Goal: Transaction & Acquisition: Book appointment/travel/reservation

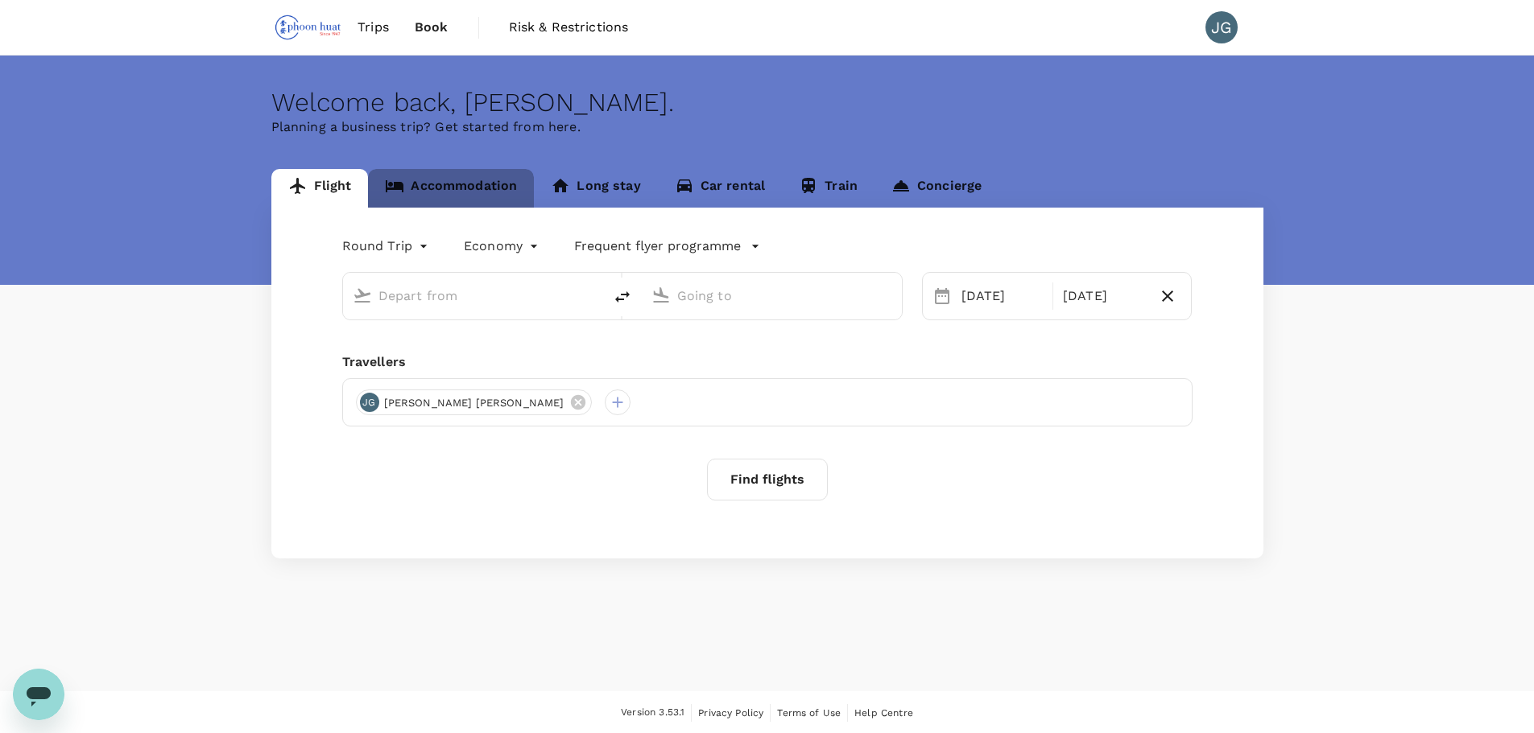
click at [483, 184] on link "Accommodation" at bounding box center [451, 188] width 166 height 39
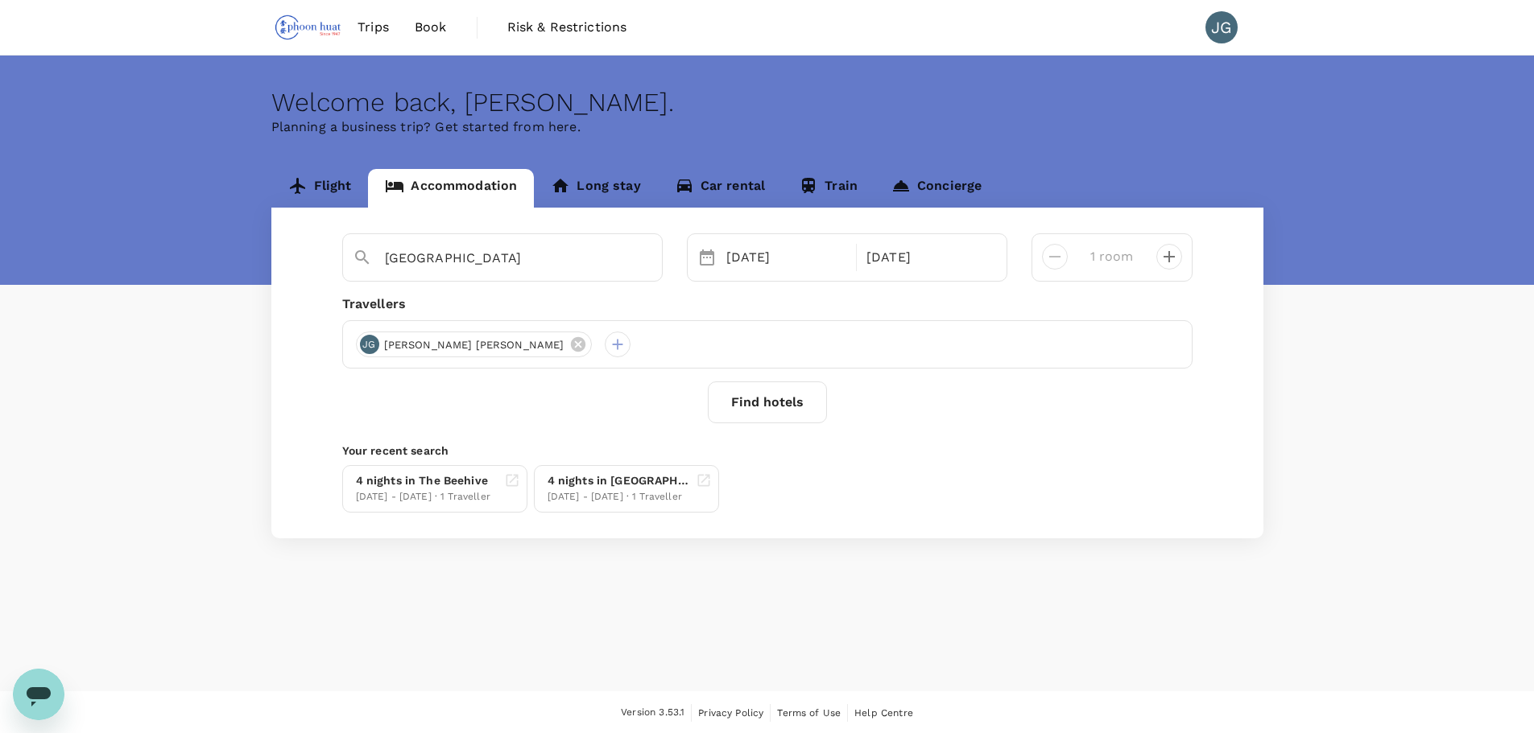
type input "5GH5+5PG"
click at [791, 411] on button "Find hotels" at bounding box center [767, 403] width 119 height 42
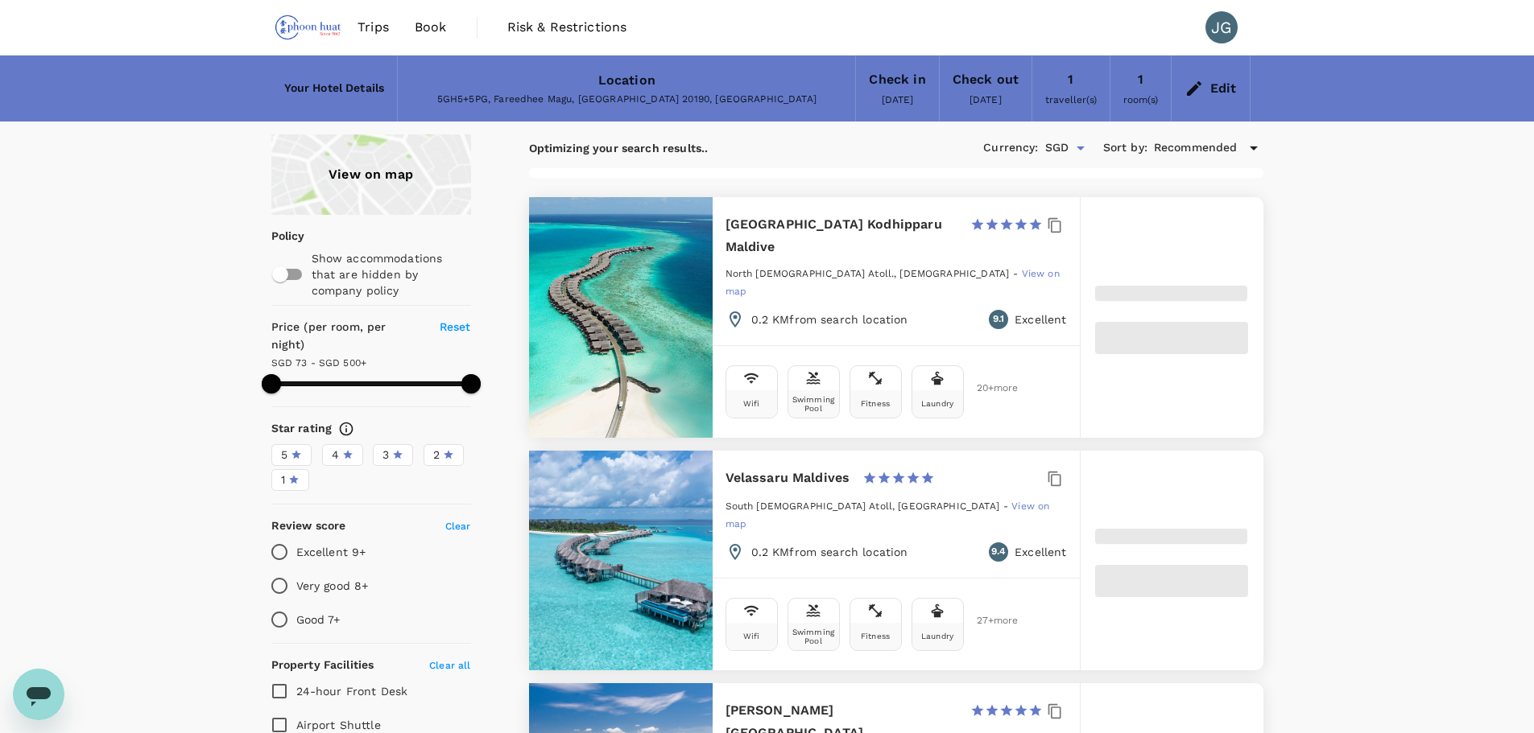
click at [677, 85] on div "Location 5GH5+5PG, Fareedhee Magu, [GEOGRAPHIC_DATA] 20190, [GEOGRAPHIC_DATA]" at bounding box center [626, 88] width 457 height 64
click at [1203, 98] on div "Edit" at bounding box center [1211, 88] width 78 height 56
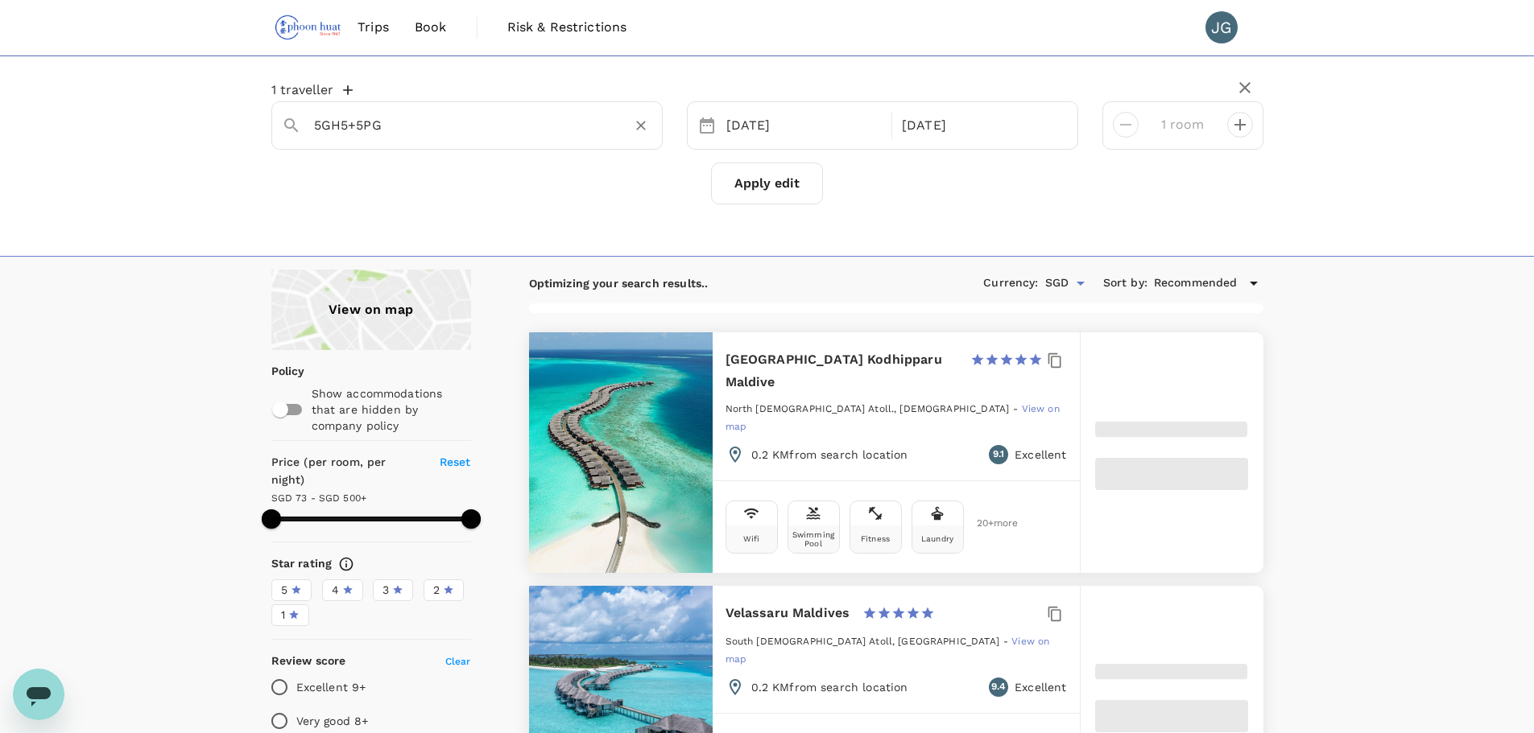
click at [533, 148] on div "5GH5+5PG" at bounding box center [466, 125] width 391 height 48
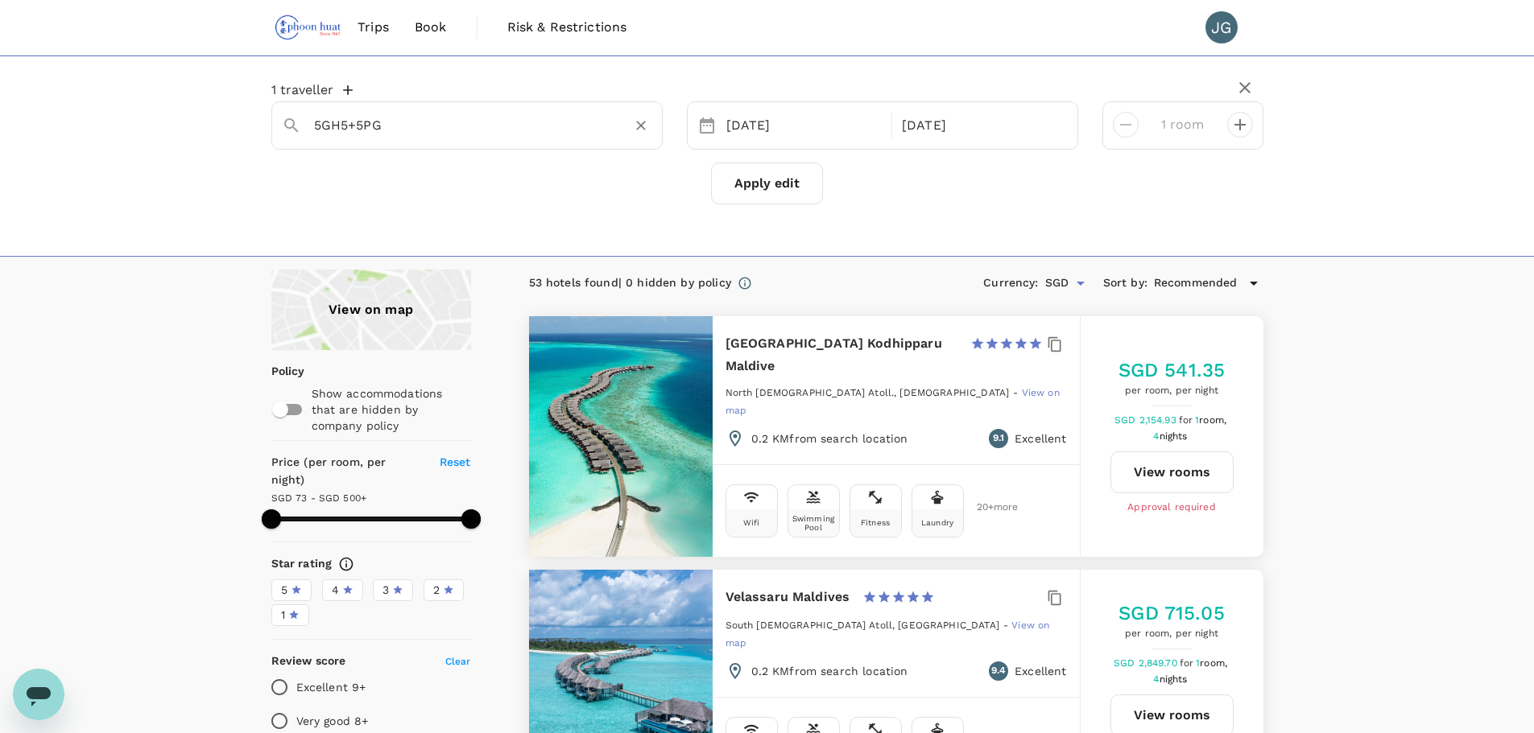
type input "499.75"
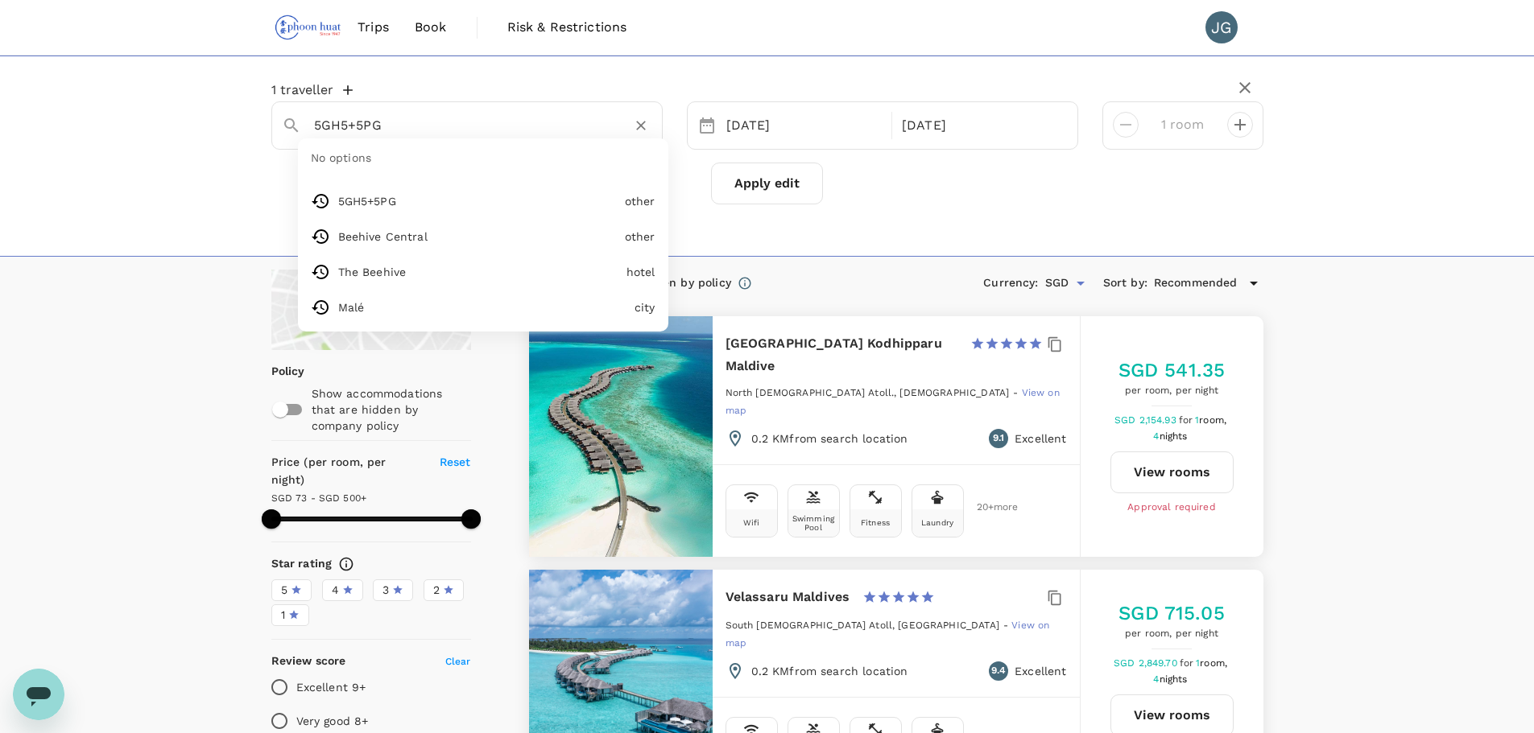
click at [530, 126] on input "5GH5+5PG" at bounding box center [460, 125] width 293 height 25
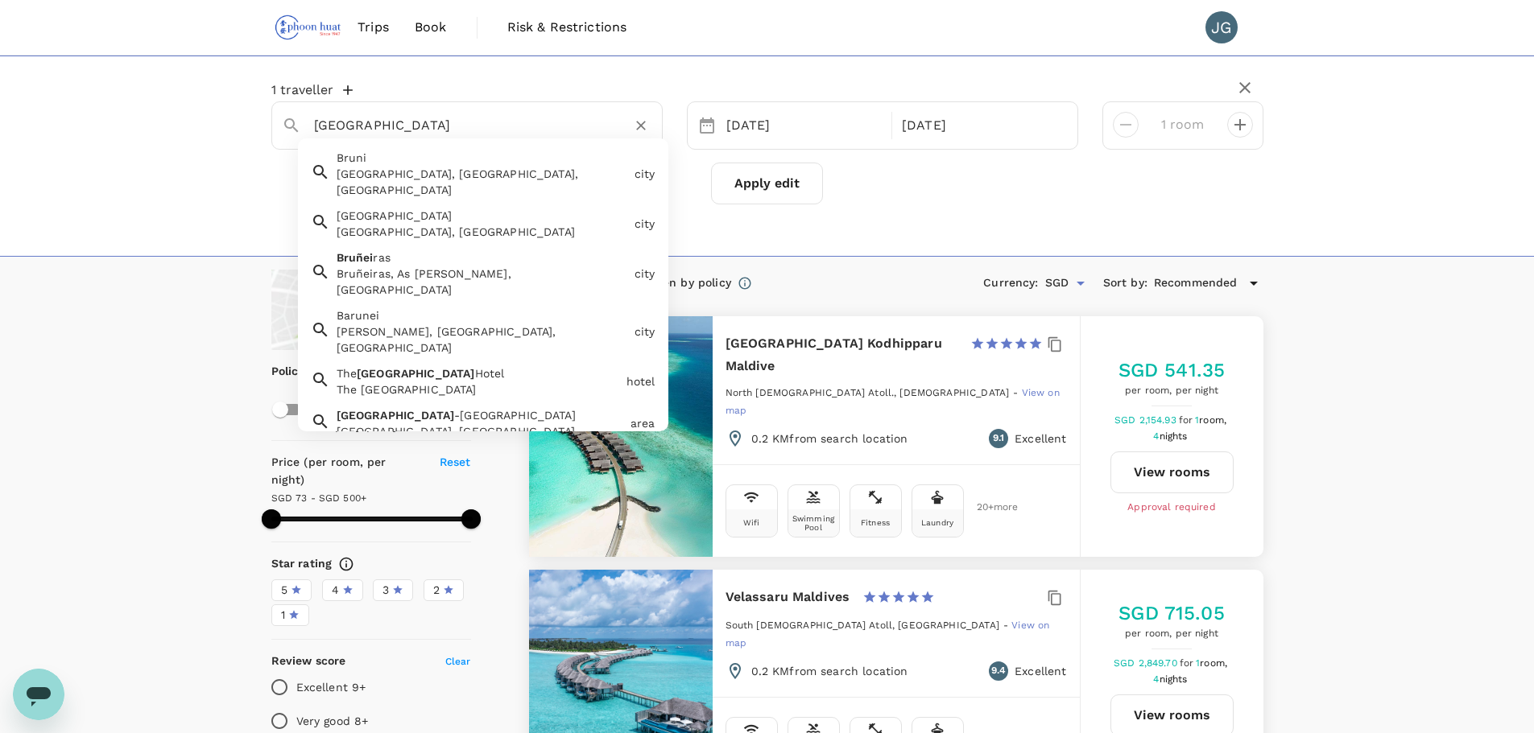
click at [521, 224] on div "[GEOGRAPHIC_DATA], [GEOGRAPHIC_DATA]" at bounding box center [482, 232] width 291 height 16
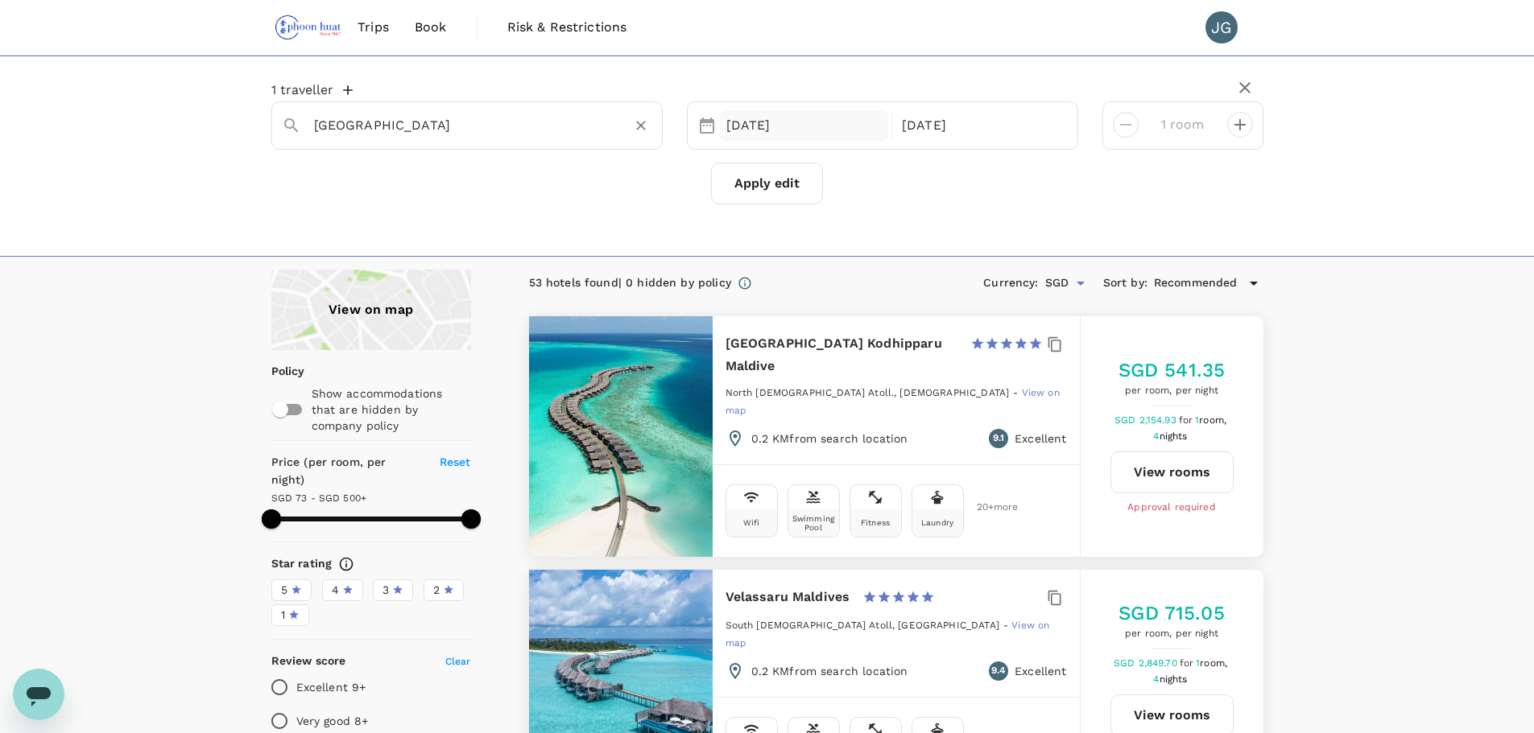
type input "[GEOGRAPHIC_DATA]"
click at [811, 128] on div "[DATE]" at bounding box center [804, 125] width 169 height 31
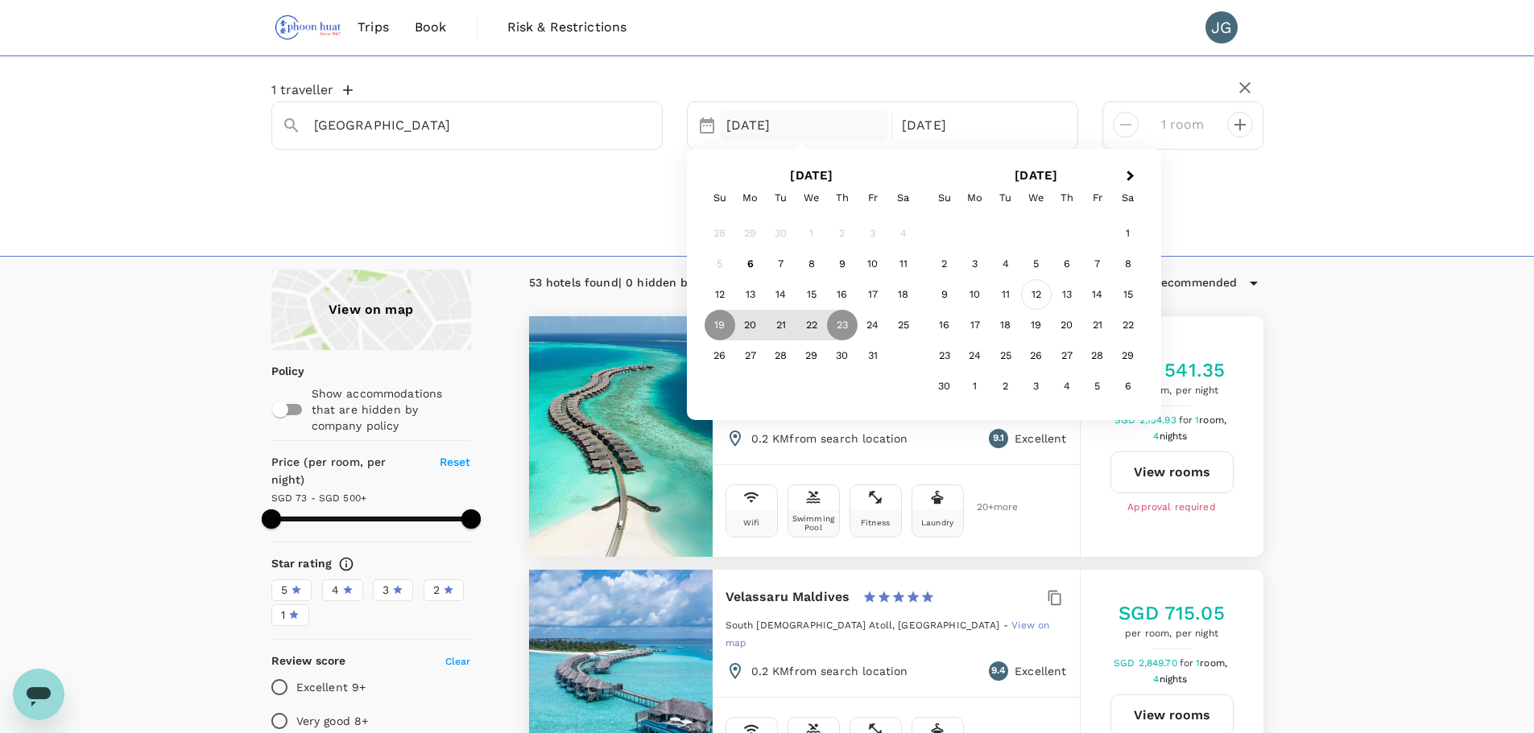
click at [1035, 291] on div "12" at bounding box center [1036, 294] width 31 height 31
click at [711, 325] on div "16" at bounding box center [720, 326] width 31 height 31
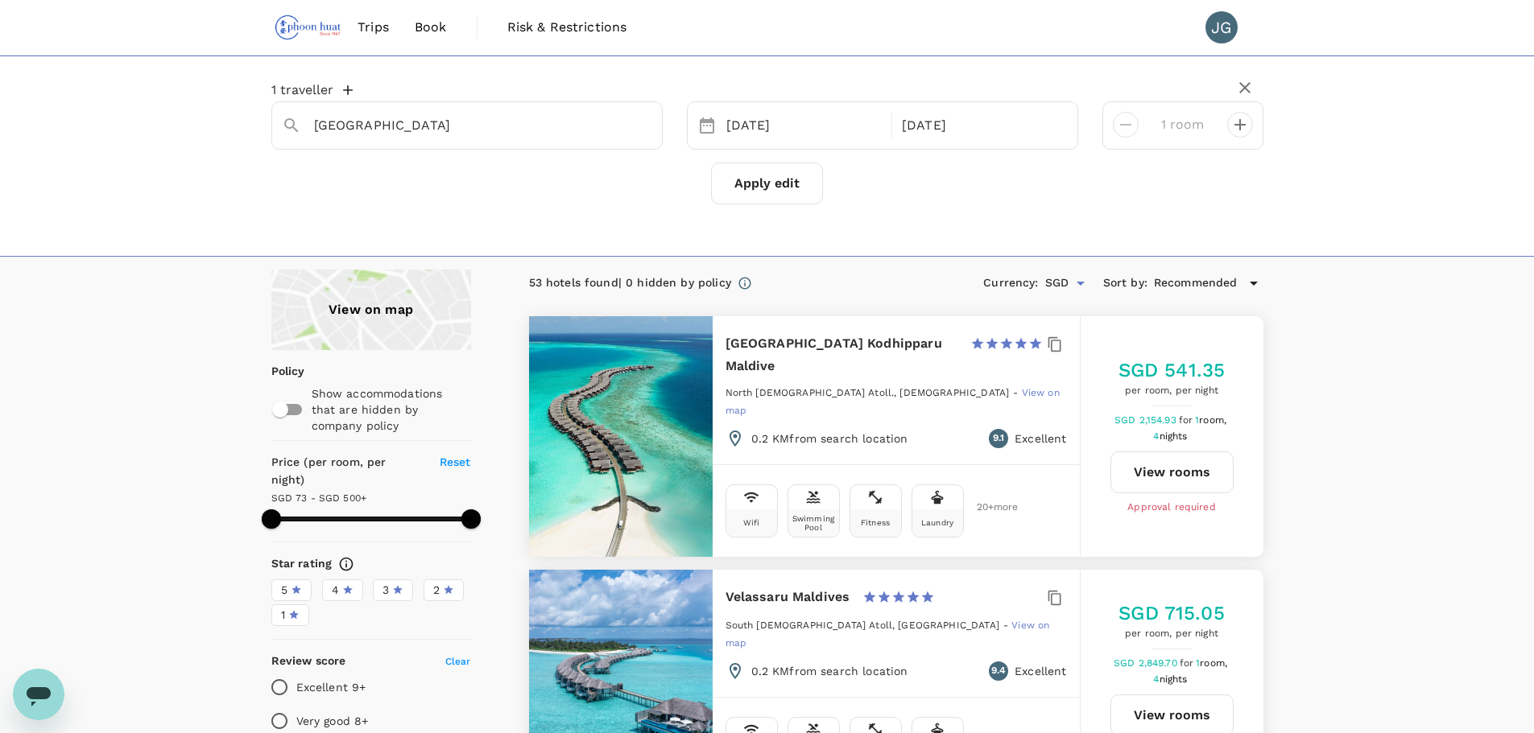
click at [745, 180] on button "Apply edit" at bounding box center [767, 184] width 112 height 42
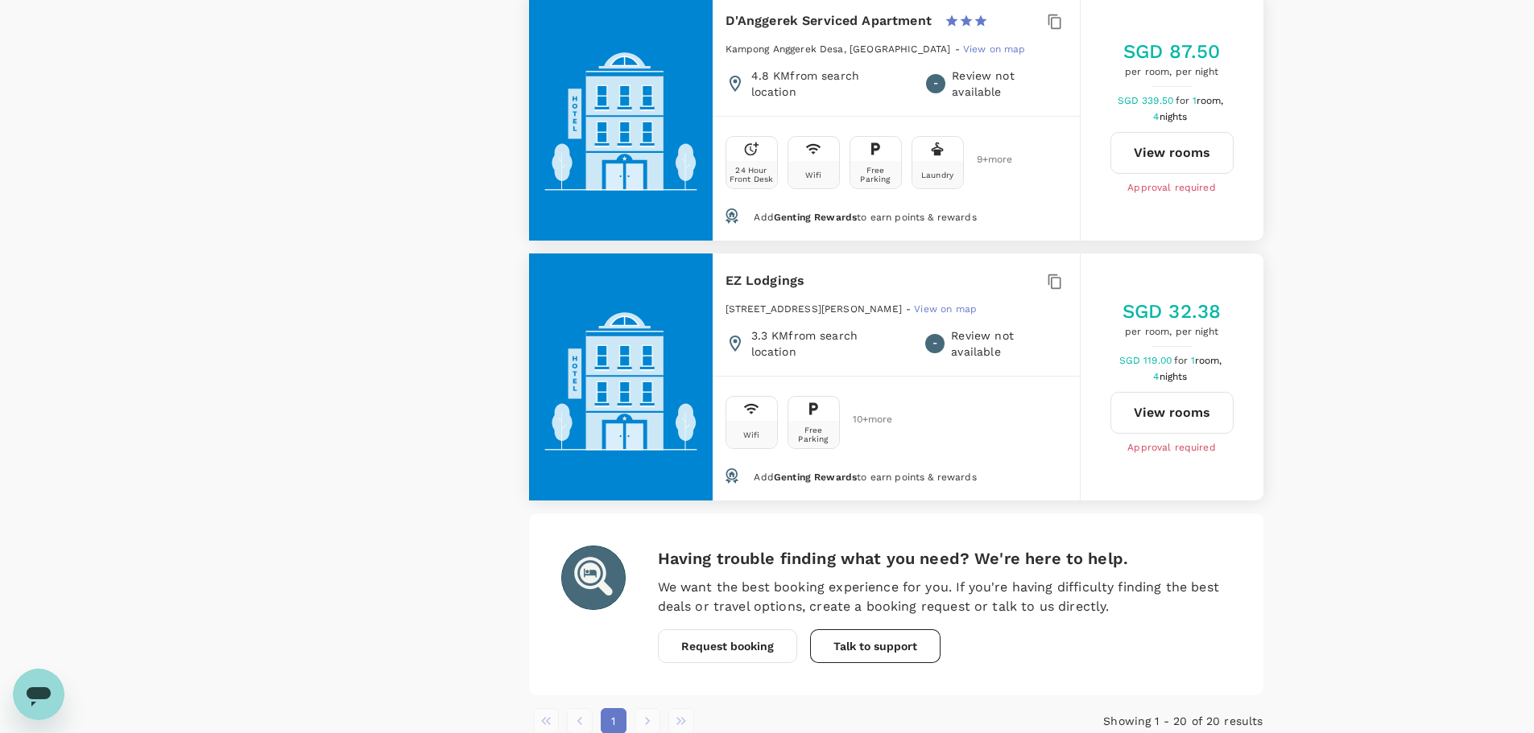
scroll to position [5132, 0]
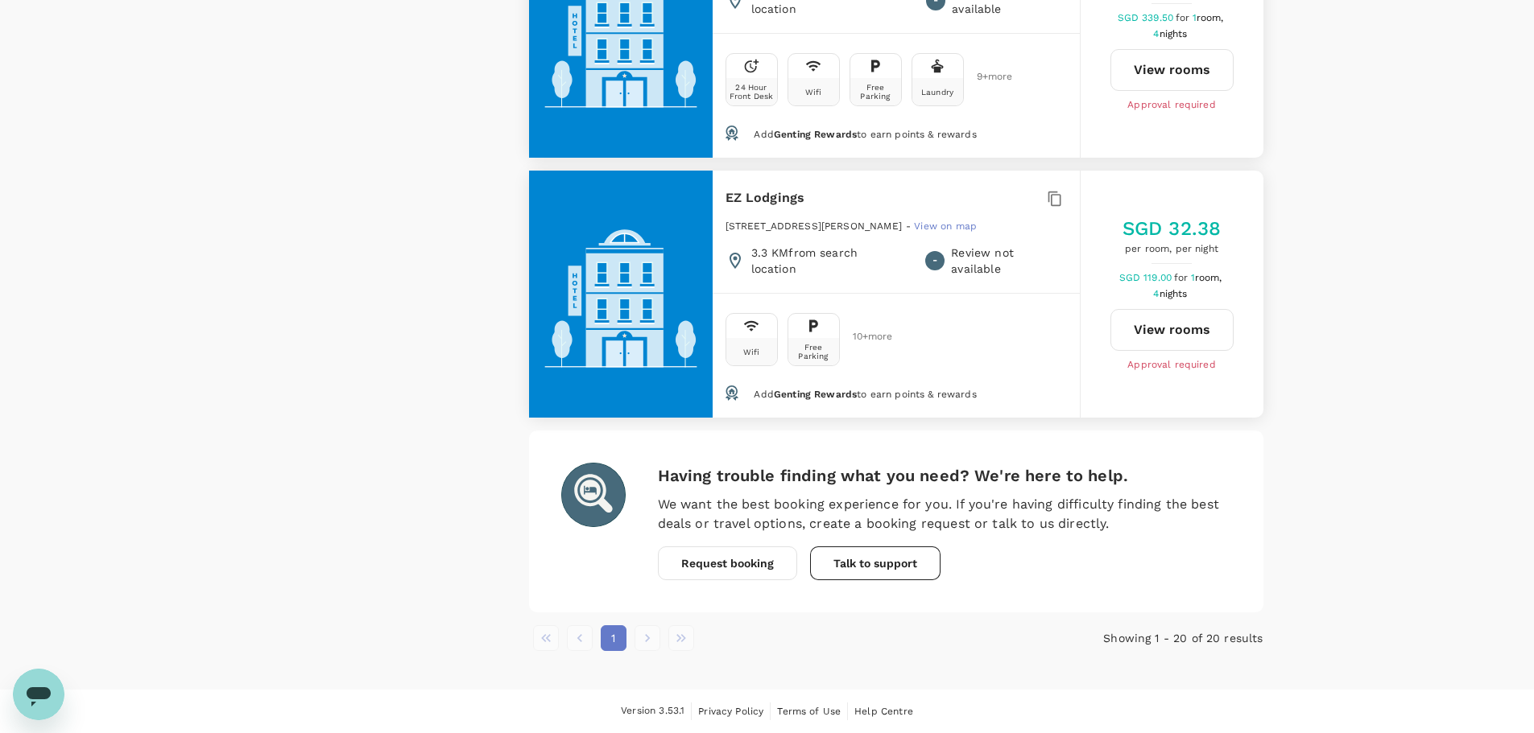
click at [643, 639] on li "pagination navigation" at bounding box center [647, 639] width 34 height 26
type input "173.3"
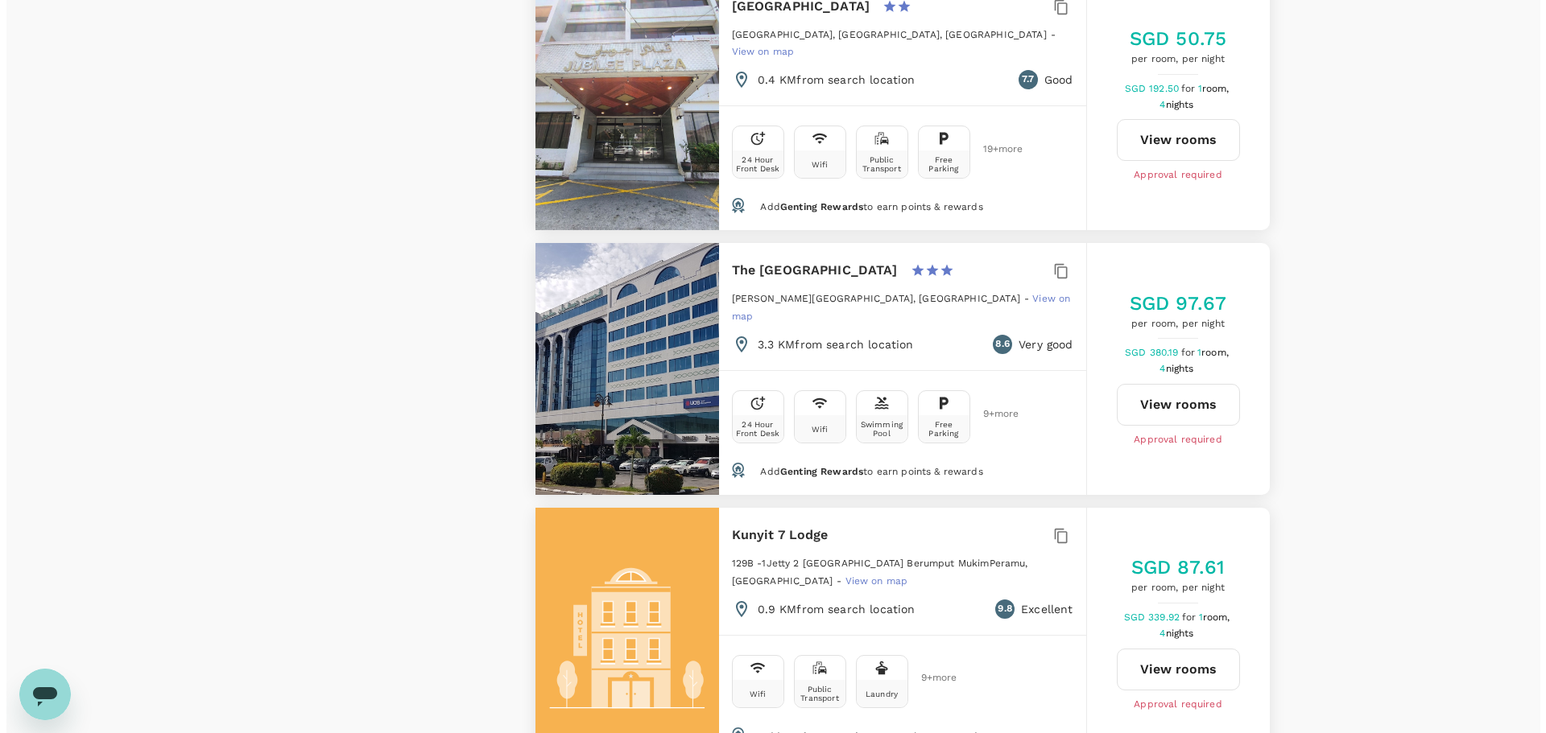
scroll to position [0, 0]
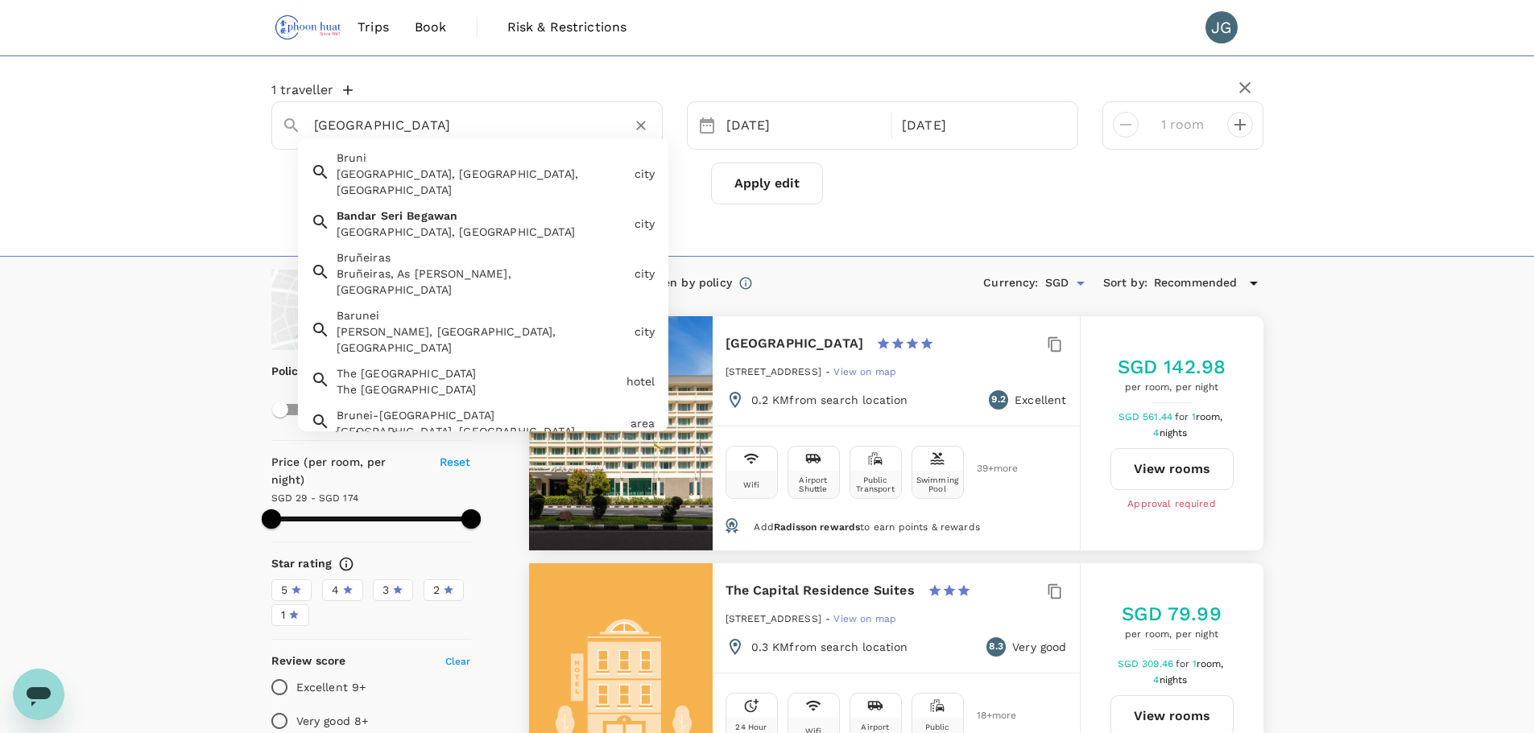
click at [442, 125] on input "[GEOGRAPHIC_DATA]" at bounding box center [460, 125] width 293 height 25
click at [470, 126] on input "[GEOGRAPHIC_DATA]" at bounding box center [460, 125] width 293 height 25
drag, startPoint x: 499, startPoint y: 126, endPoint x: 270, endPoint y: 118, distance: 229.6
click at [273, 121] on div "[GEOGRAPHIC_DATA]" at bounding box center [460, 119] width 383 height 40
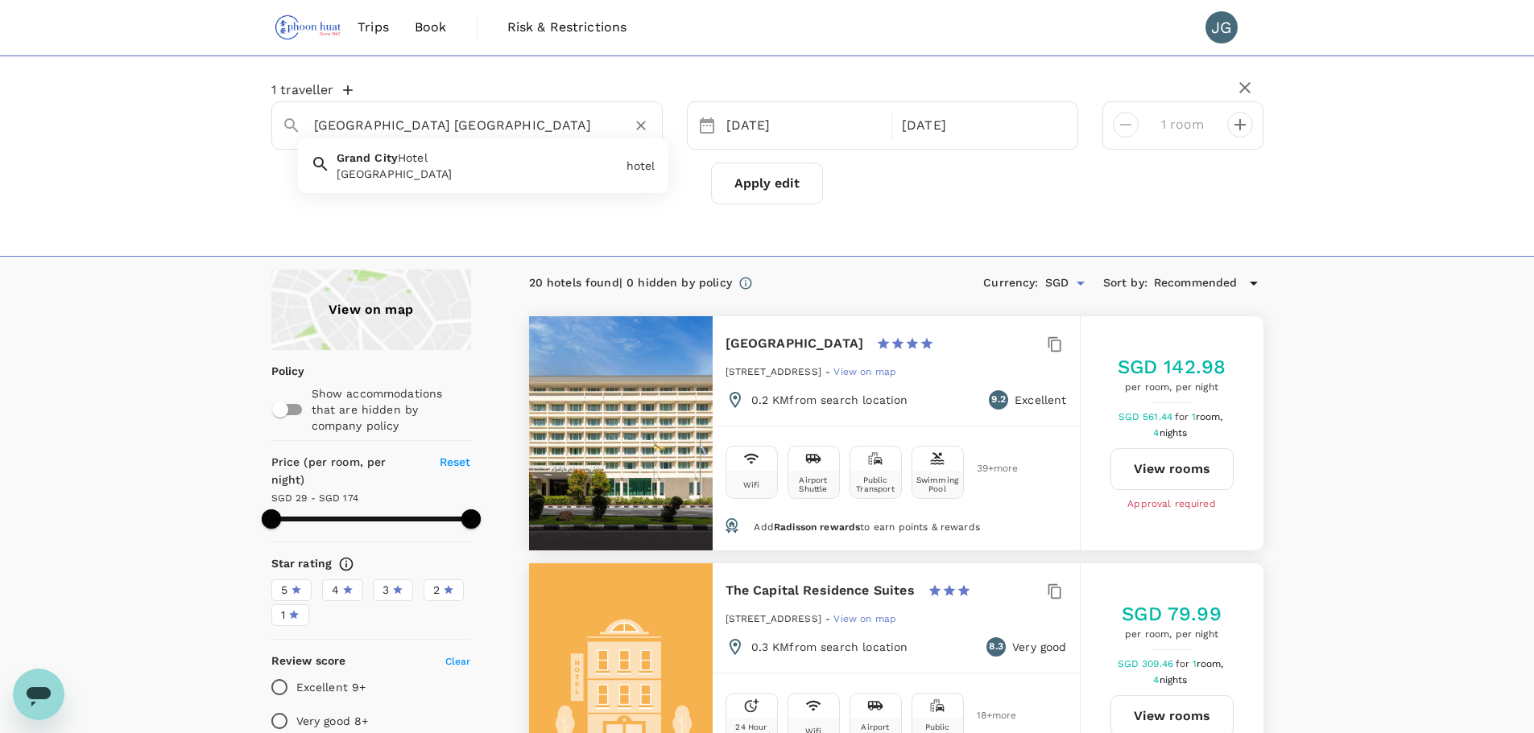
click at [444, 167] on div "[GEOGRAPHIC_DATA]" at bounding box center [478, 174] width 283 height 16
type input "[GEOGRAPHIC_DATA]"
click at [781, 178] on button "Apply edit" at bounding box center [767, 184] width 112 height 42
